Goal: Information Seeking & Learning: Learn about a topic

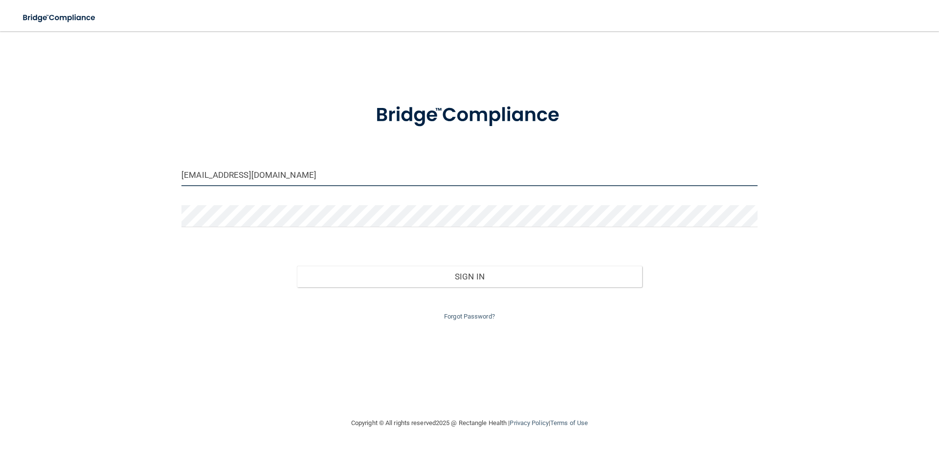
click at [261, 177] on input "chapindental@gmail.com" at bounding box center [469, 175] width 576 height 22
drag, startPoint x: 280, startPoint y: 173, endPoint x: 137, endPoint y: 175, distance: 143.3
click at [137, 175] on div "chapindental@gmail.com Invalid email/password. You don't have permission to acc…" at bounding box center [470, 224] width 900 height 367
type input "[EMAIL_ADDRESS][DOMAIN_NAME]"
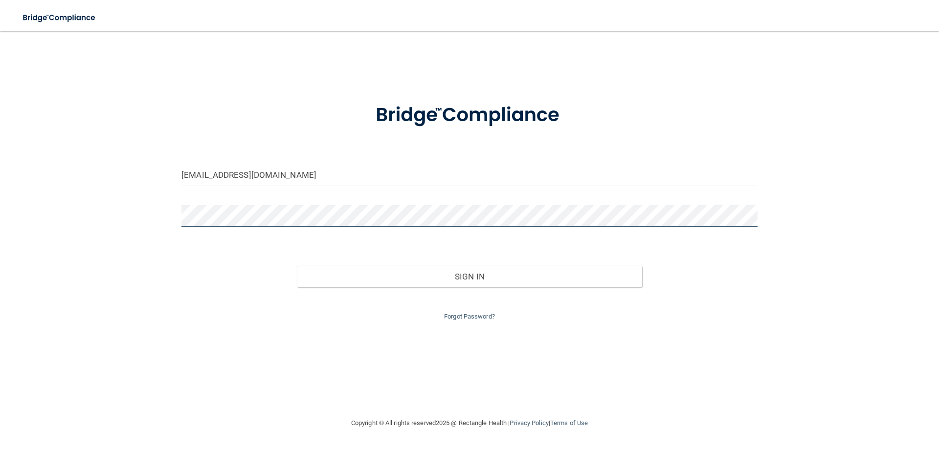
click at [170, 217] on div "missyjanice2@gmail.com Invalid email/password. You don't have permission to acc…" at bounding box center [470, 224] width 900 height 367
click at [191, 270] on div "Sign In" at bounding box center [469, 266] width 591 height 41
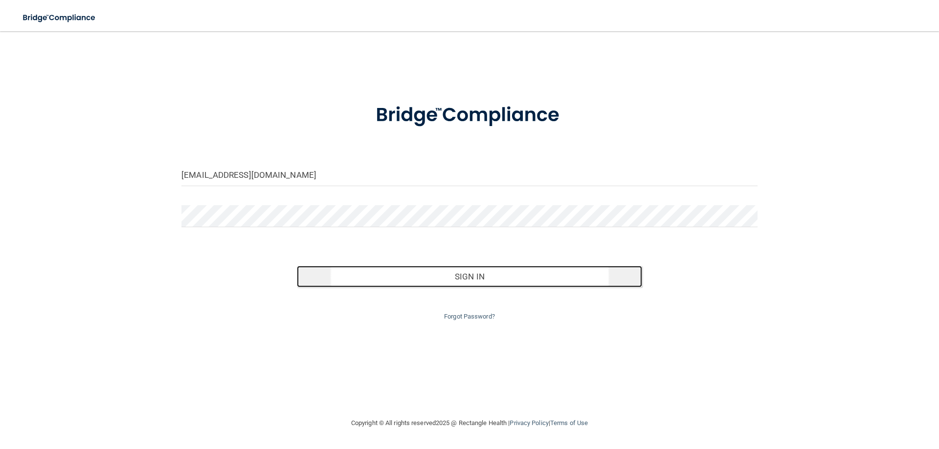
click at [497, 282] on button "Sign In" at bounding box center [470, 277] width 346 height 22
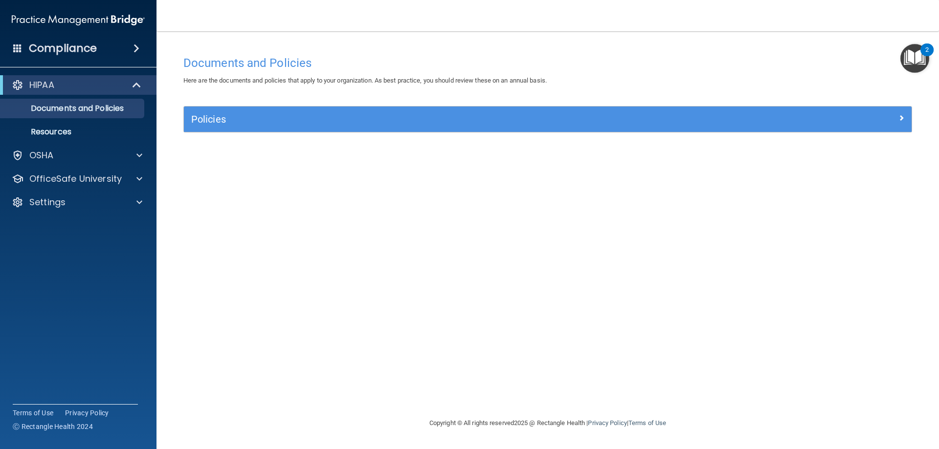
click at [690, 266] on div "Documents and Policies Here are the documents and policies that apply to your o…" at bounding box center [547, 234] width 743 height 367
drag, startPoint x: 714, startPoint y: 377, endPoint x: 721, endPoint y: 381, distance: 7.5
click at [716, 379] on div "Documents and Policies Here are the documents and policies that apply to your o…" at bounding box center [547, 234] width 743 height 367
click at [63, 180] on p "OfficeSafe University" at bounding box center [75, 179] width 92 height 12
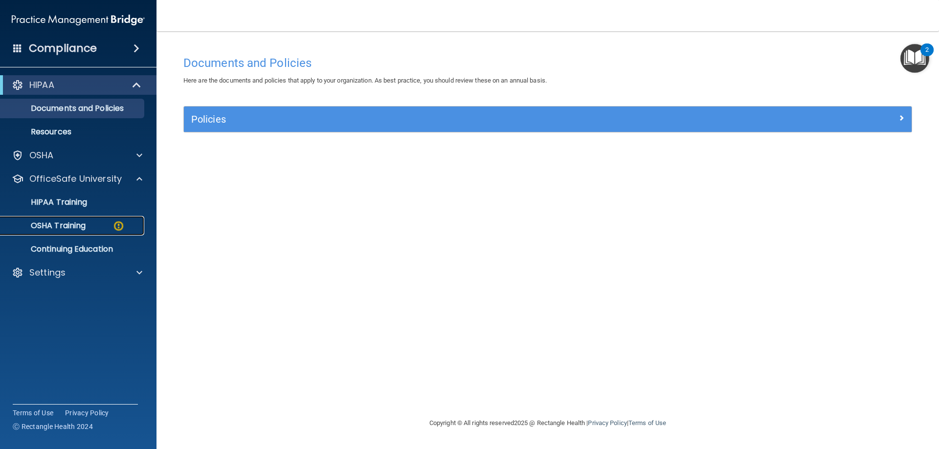
click at [60, 221] on p "OSHA Training" at bounding box center [45, 226] width 79 height 10
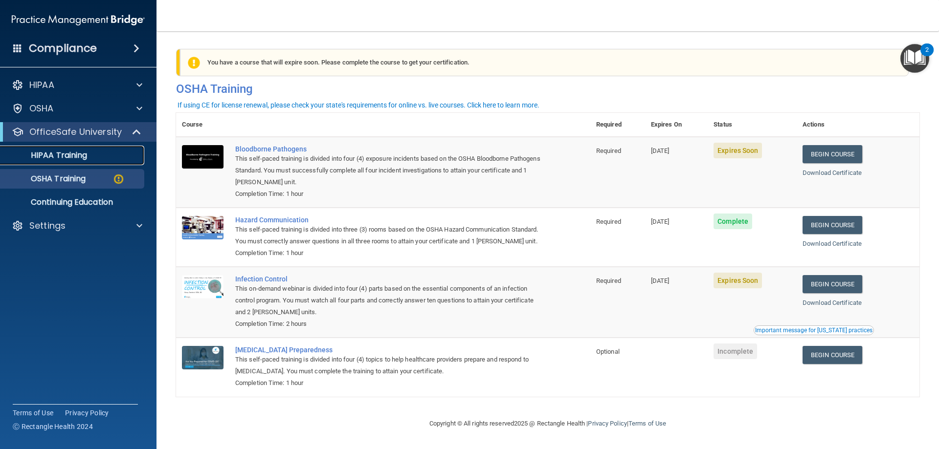
click at [52, 155] on p "HIPAA Training" at bounding box center [46, 156] width 81 height 10
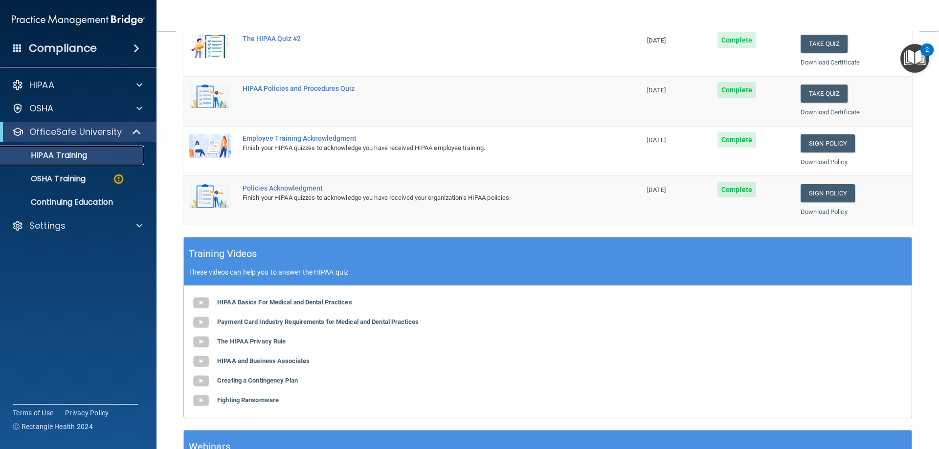
scroll to position [147, 0]
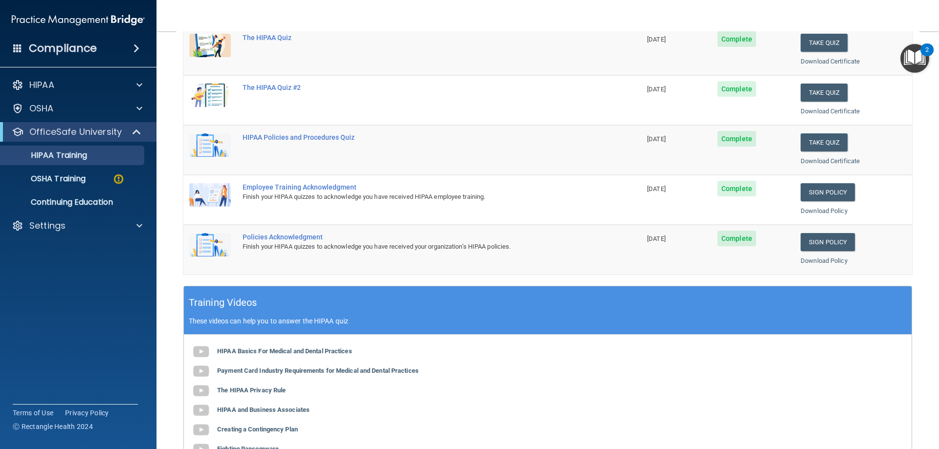
click at [720, 190] on span "Complete" at bounding box center [736, 189] width 39 height 16
click at [729, 191] on span "Complete" at bounding box center [736, 189] width 39 height 16
click at [820, 192] on link "Sign Policy" at bounding box center [827, 192] width 54 height 18
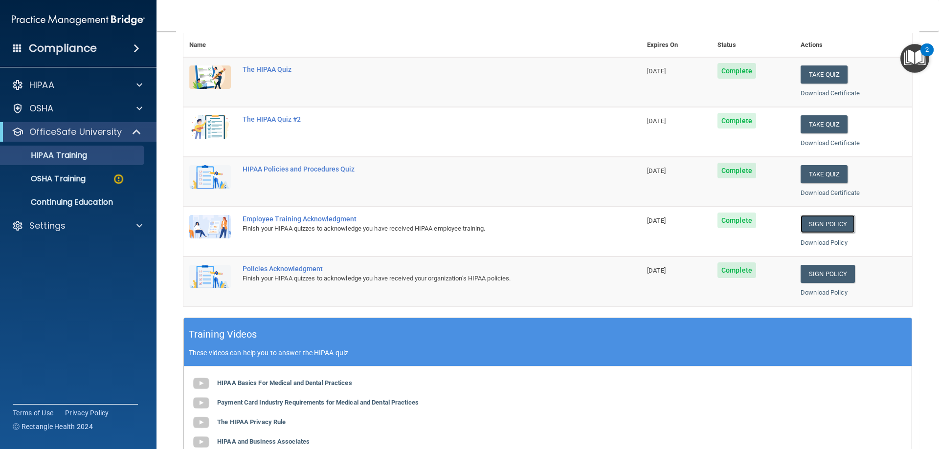
scroll to position [98, 0]
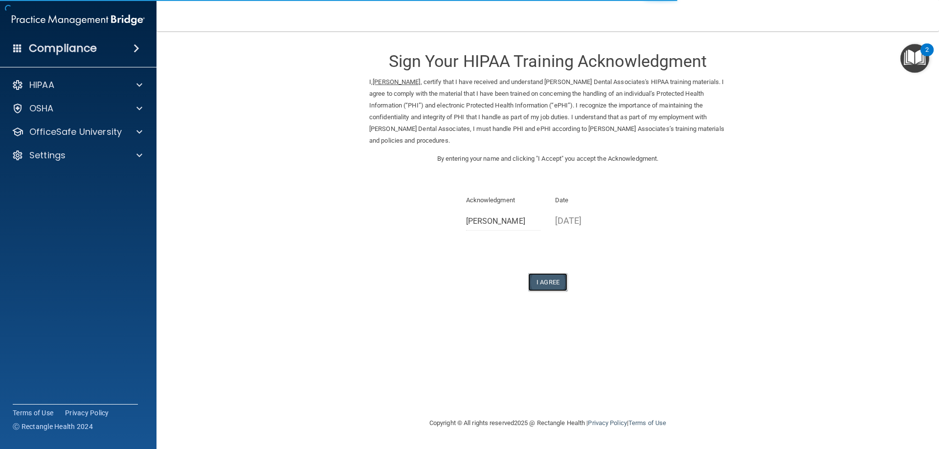
click at [542, 280] on button "I Agree" at bounding box center [547, 282] width 39 height 18
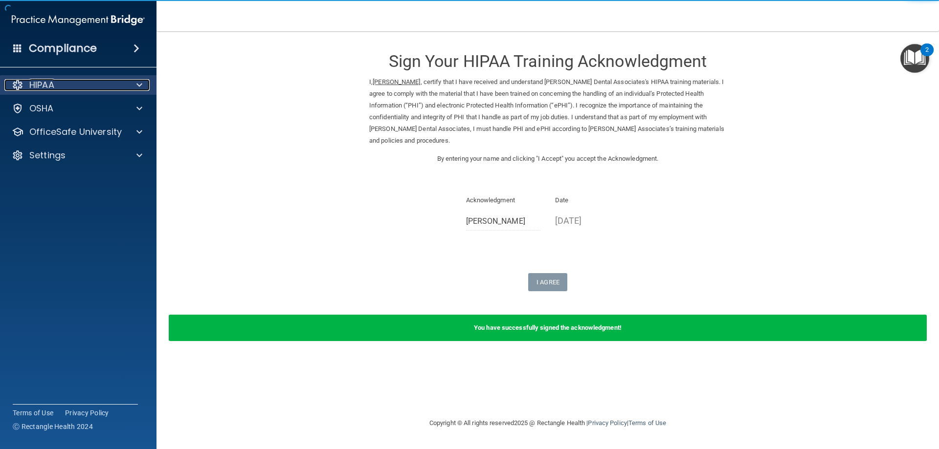
click at [42, 86] on p "HIPAA" at bounding box center [41, 85] width 25 height 12
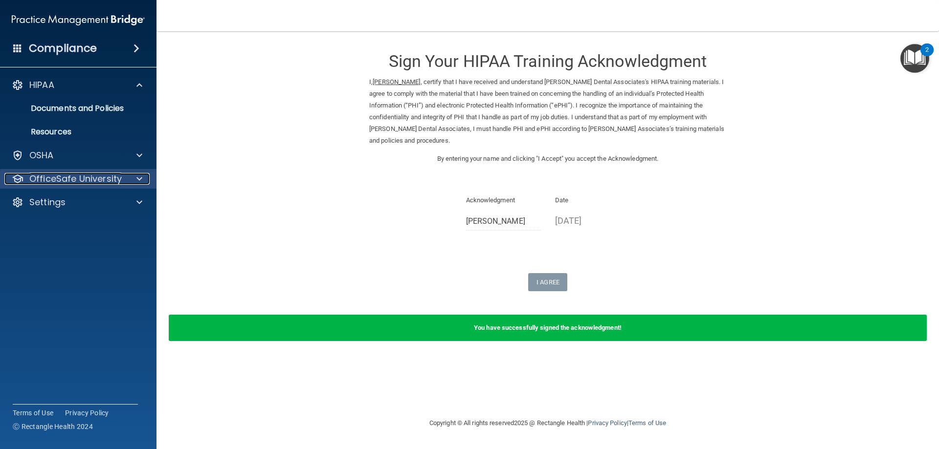
click at [63, 178] on p "OfficeSafe University" at bounding box center [75, 179] width 92 height 12
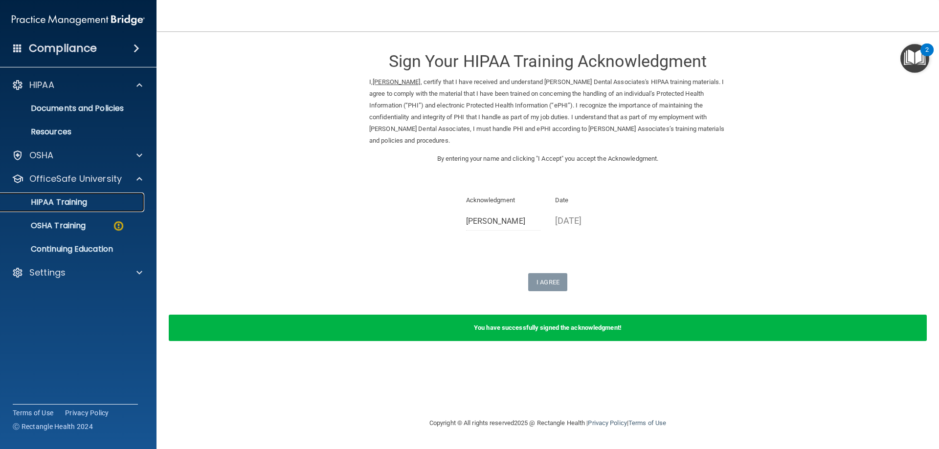
click at [74, 203] on p "HIPAA Training" at bounding box center [46, 203] width 81 height 10
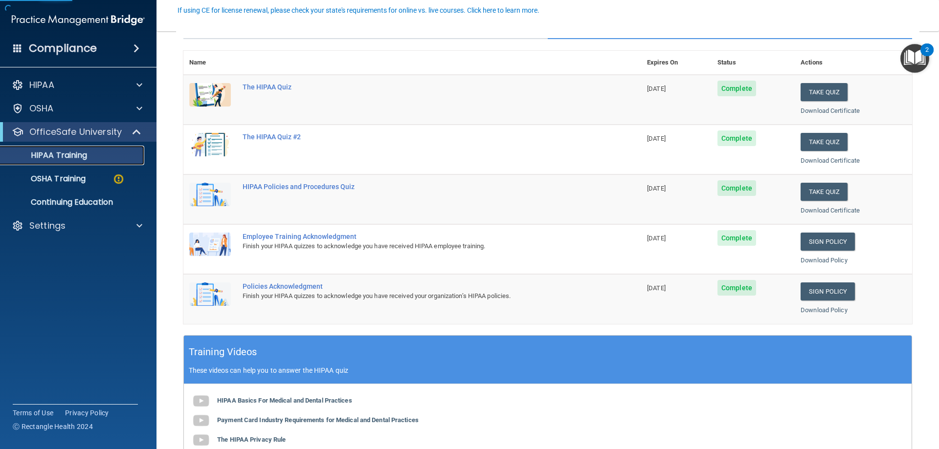
scroll to position [98, 0]
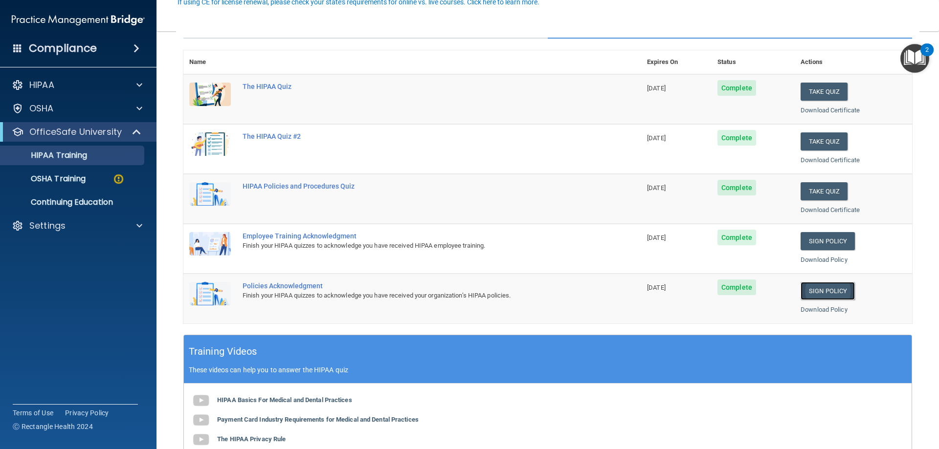
click at [820, 293] on link "Sign Policy" at bounding box center [827, 291] width 54 height 18
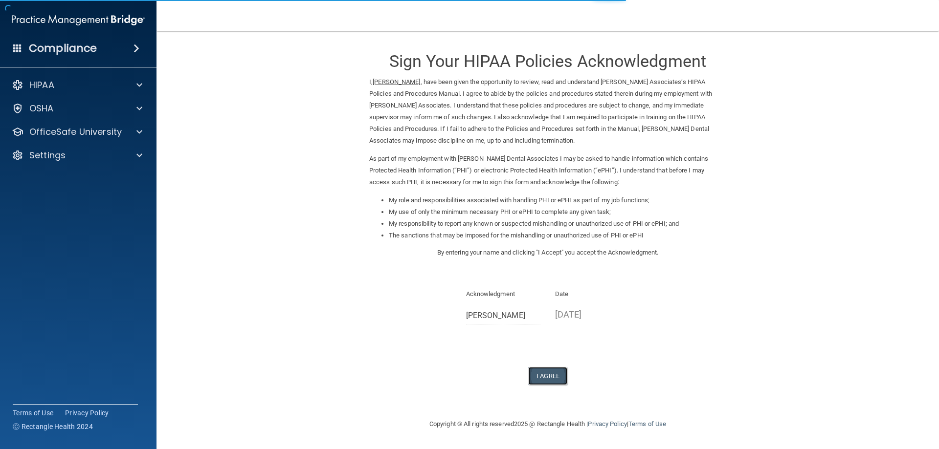
click at [547, 374] on button "I Agree" at bounding box center [547, 376] width 39 height 18
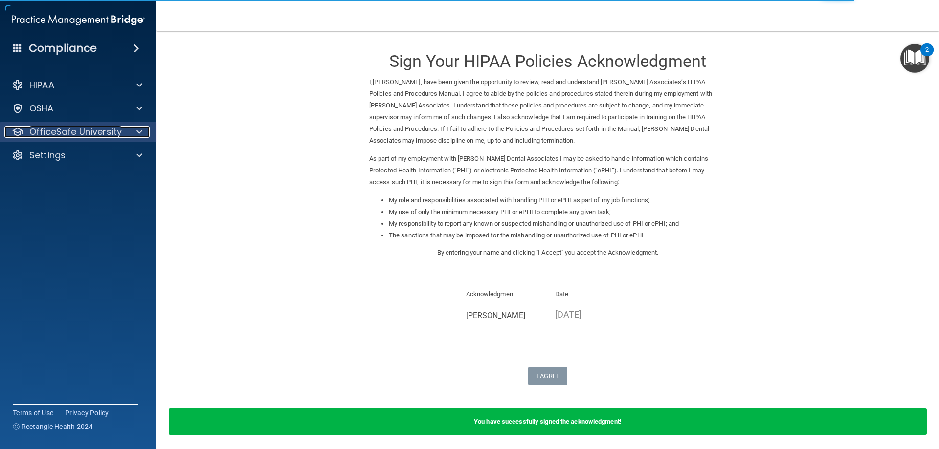
click at [46, 130] on p "OfficeSafe University" at bounding box center [75, 132] width 92 height 12
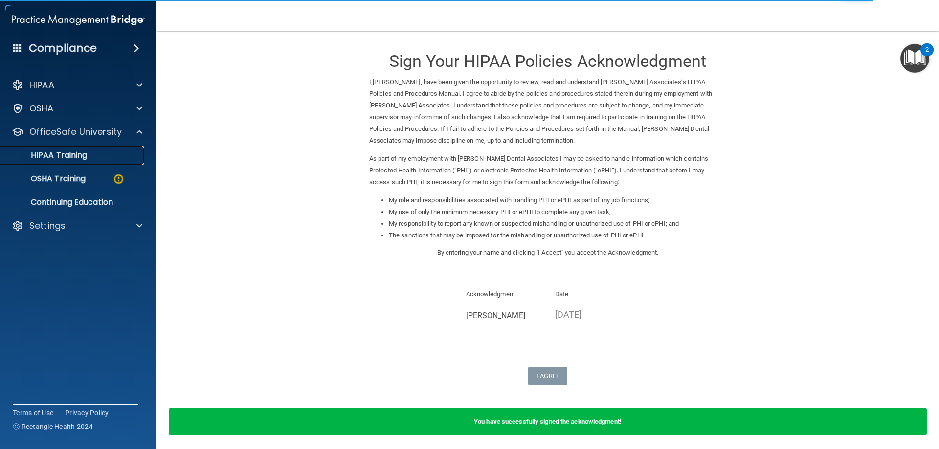
click at [45, 152] on p "HIPAA Training" at bounding box center [46, 156] width 81 height 10
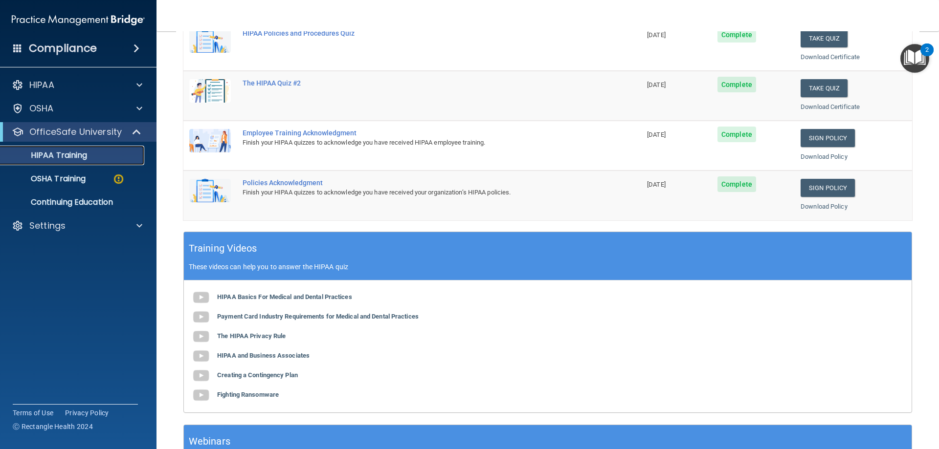
scroll to position [287, 0]
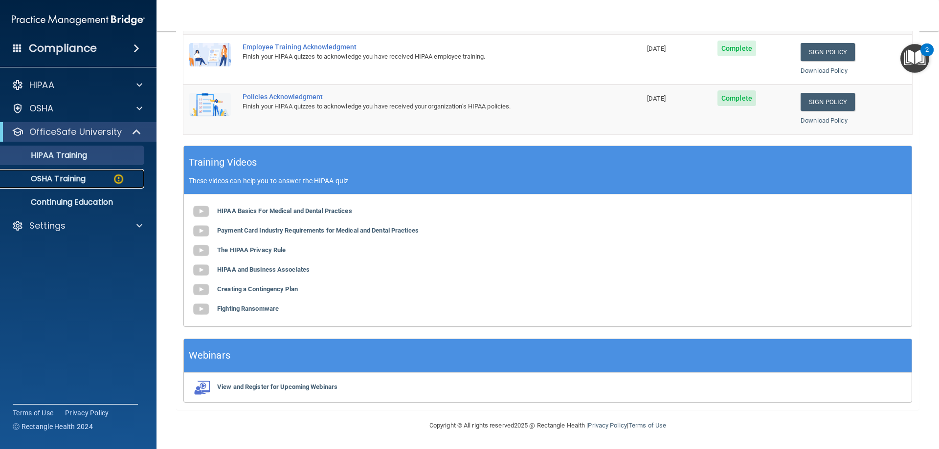
click at [79, 184] on link "OSHA Training" at bounding box center [67, 179] width 154 height 20
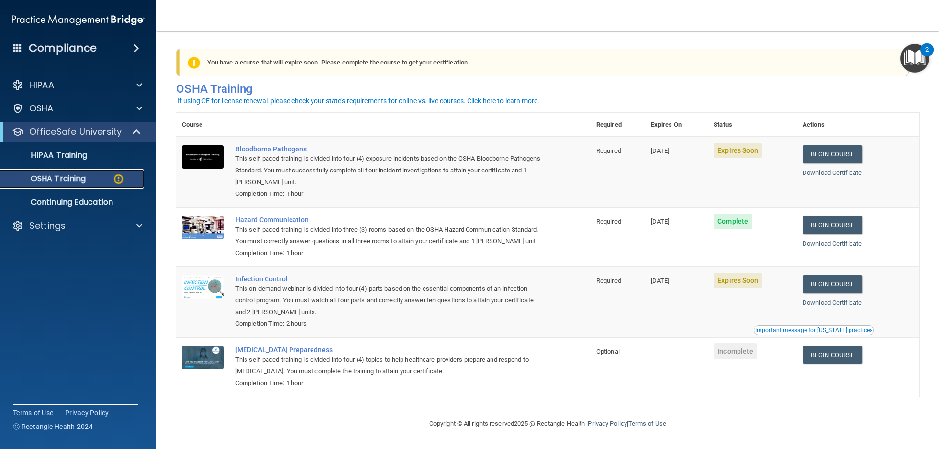
scroll to position [12, 0]
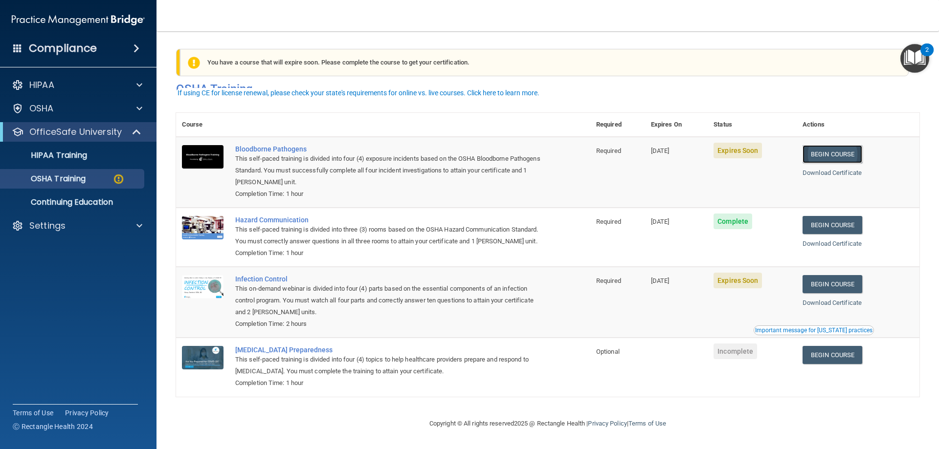
click at [840, 145] on link "Begin Course" at bounding box center [832, 154] width 60 height 18
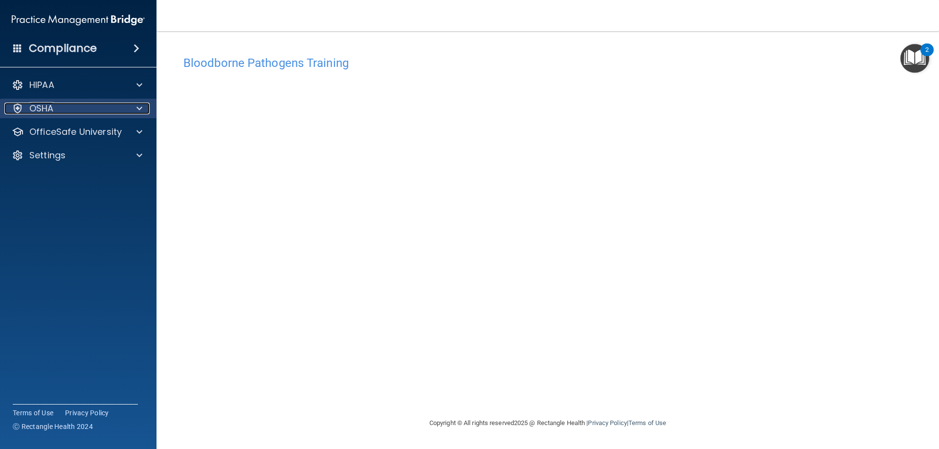
click at [46, 113] on p "OSHA" at bounding box center [41, 109] width 24 height 12
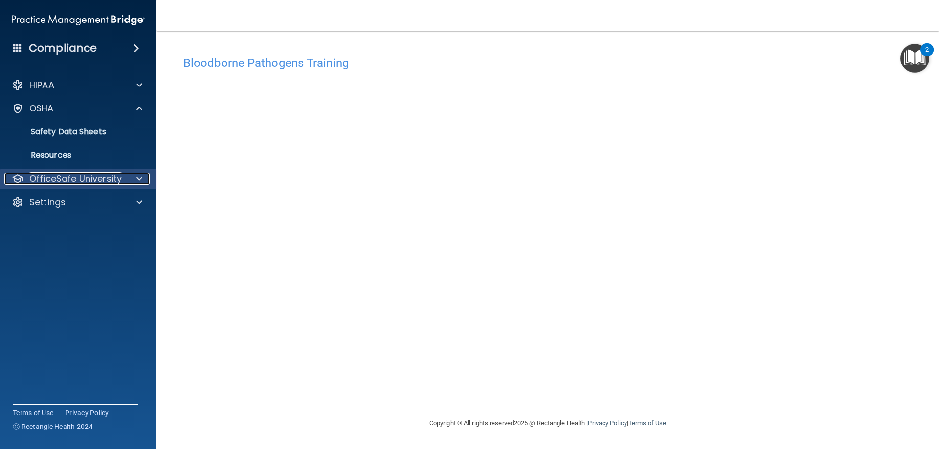
click at [59, 181] on p "OfficeSafe University" at bounding box center [75, 179] width 92 height 12
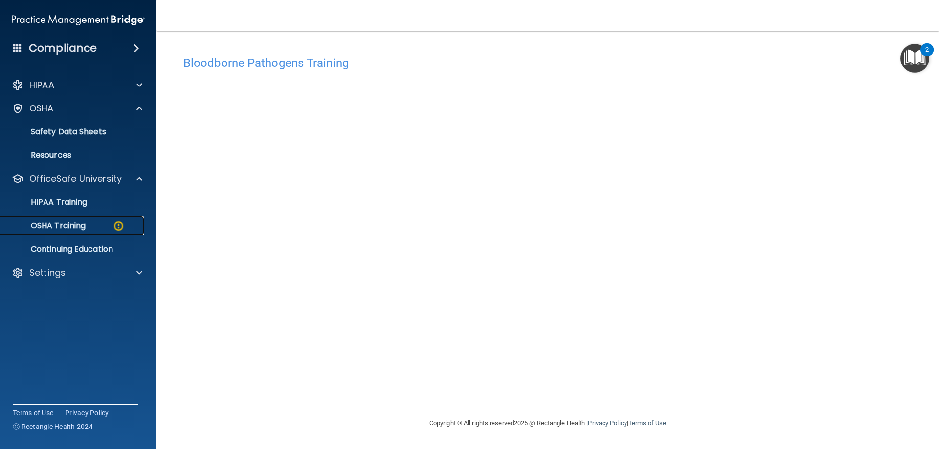
click at [71, 227] on p "OSHA Training" at bounding box center [45, 226] width 79 height 10
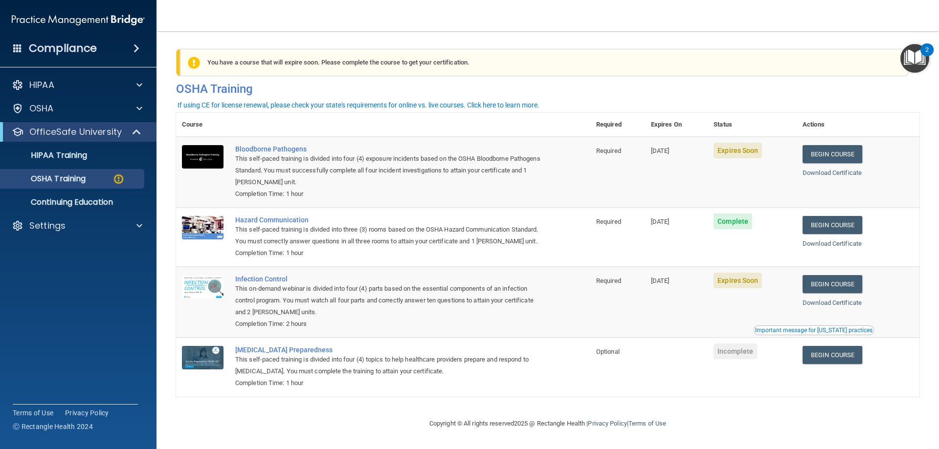
click at [737, 153] on span "Expires Soon" at bounding box center [737, 151] width 48 height 16
click at [827, 153] on link "Begin Course" at bounding box center [832, 154] width 60 height 18
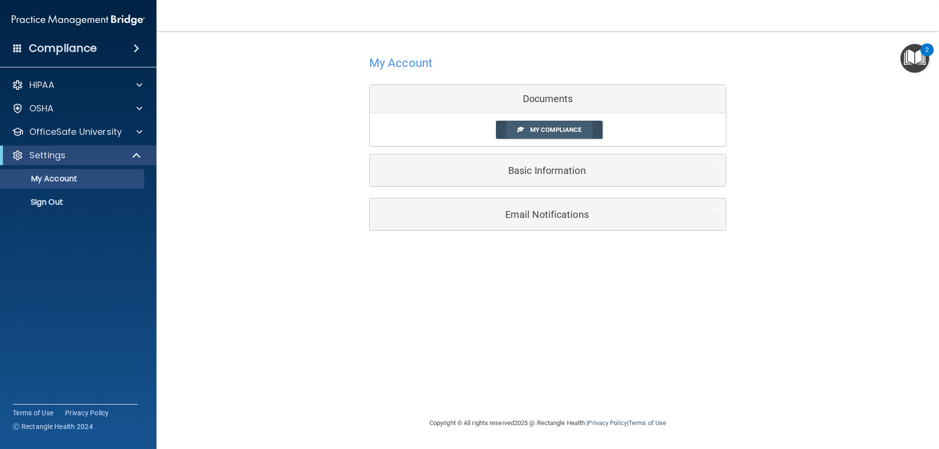
click at [565, 130] on span "My Compliance" at bounding box center [555, 129] width 51 height 7
